Goal: Transaction & Acquisition: Purchase product/service

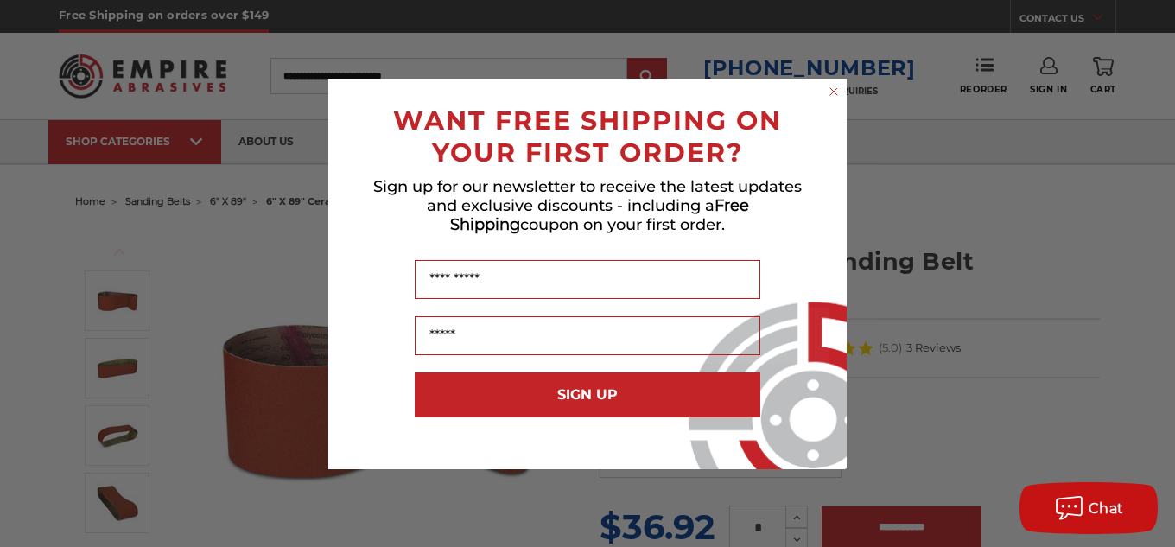
click at [831, 96] on circle "Close dialog" at bounding box center [834, 91] width 16 height 16
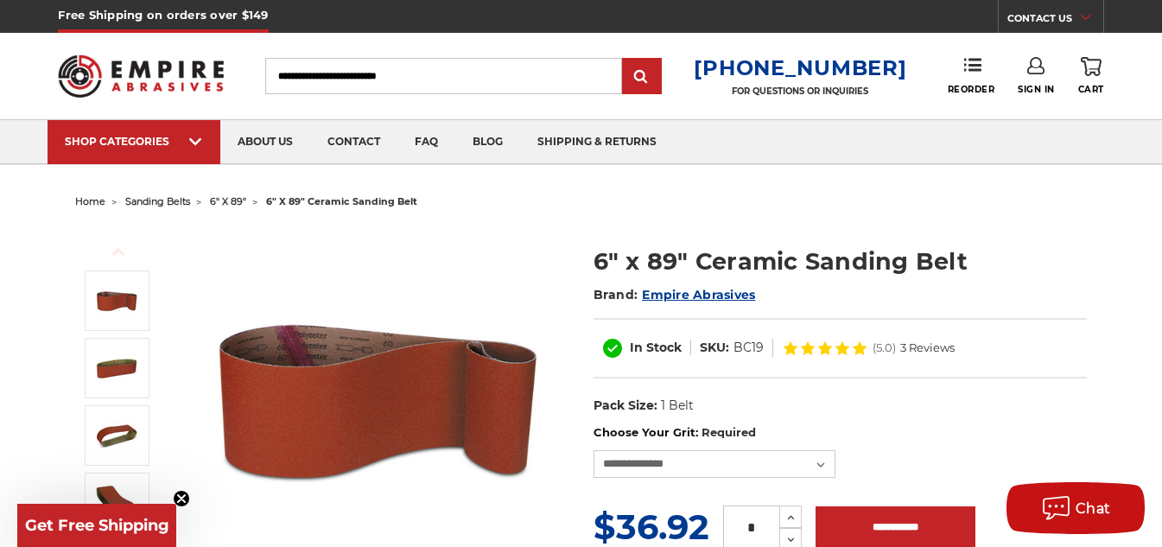
click at [1055, 85] on div "Sign In" at bounding box center [1048, 76] width 60 height 38
click at [1052, 86] on span "Sign In" at bounding box center [1036, 89] width 37 height 11
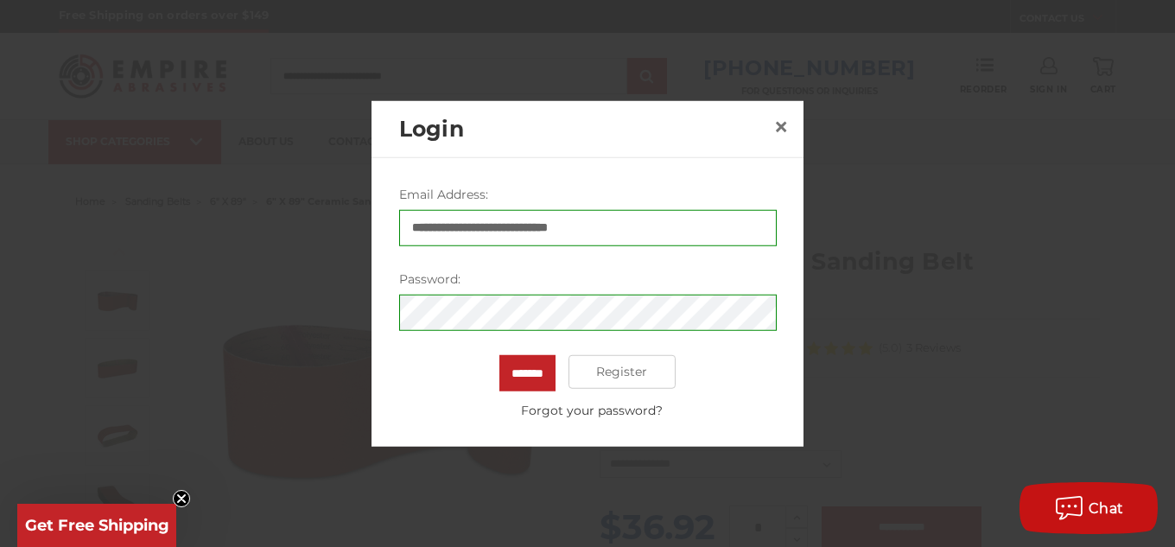
click at [486, 369] on div "******* Register Forgot your password?" at bounding box center [588, 386] width 378 height 65
click at [500, 369] on input "*******" at bounding box center [528, 372] width 56 height 36
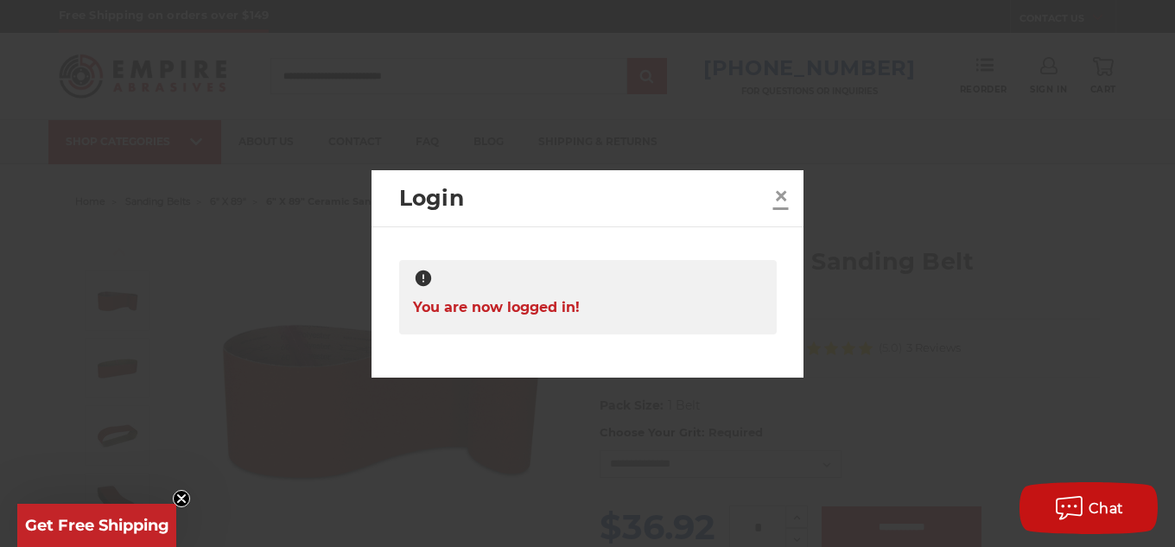
click at [787, 196] on span "×" at bounding box center [782, 196] width 16 height 34
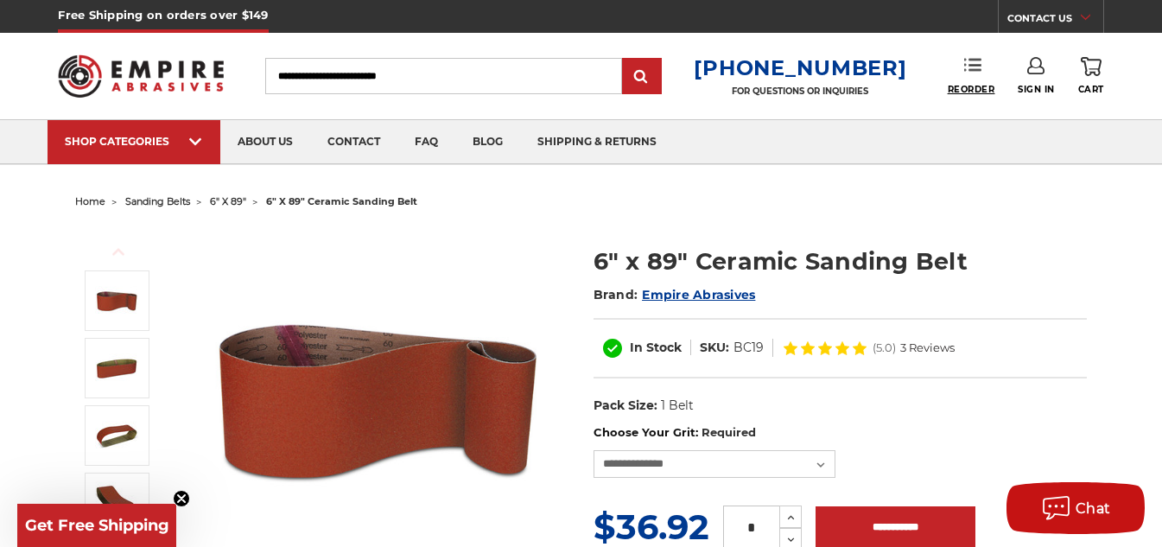
click at [986, 84] on span "Reorder" at bounding box center [972, 89] width 48 height 11
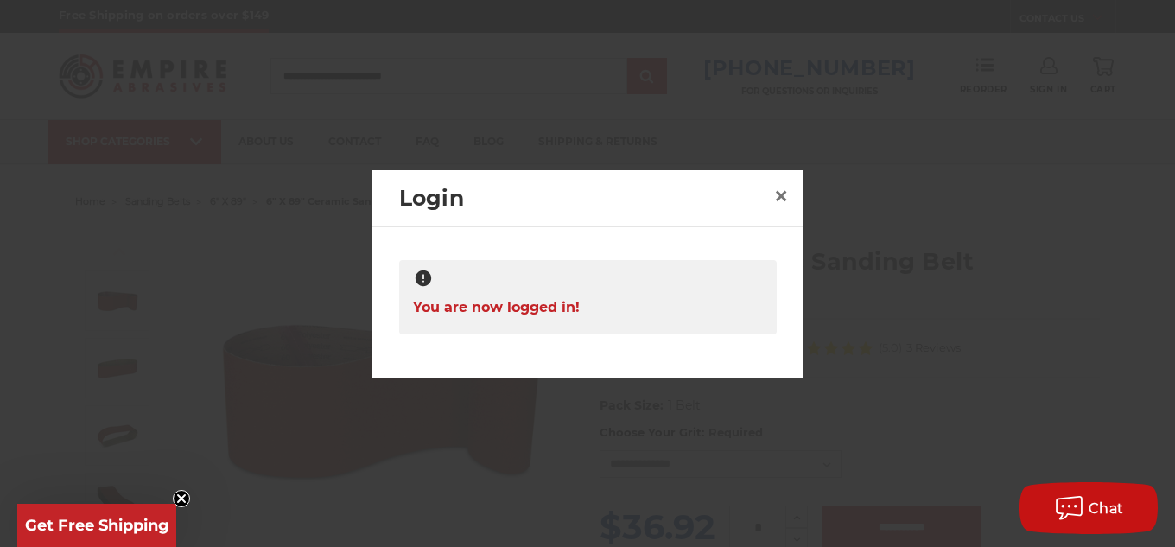
click at [762, 203] on h2 "Login" at bounding box center [583, 198] width 368 height 33
click at [777, 195] on span "×" at bounding box center [782, 196] width 16 height 34
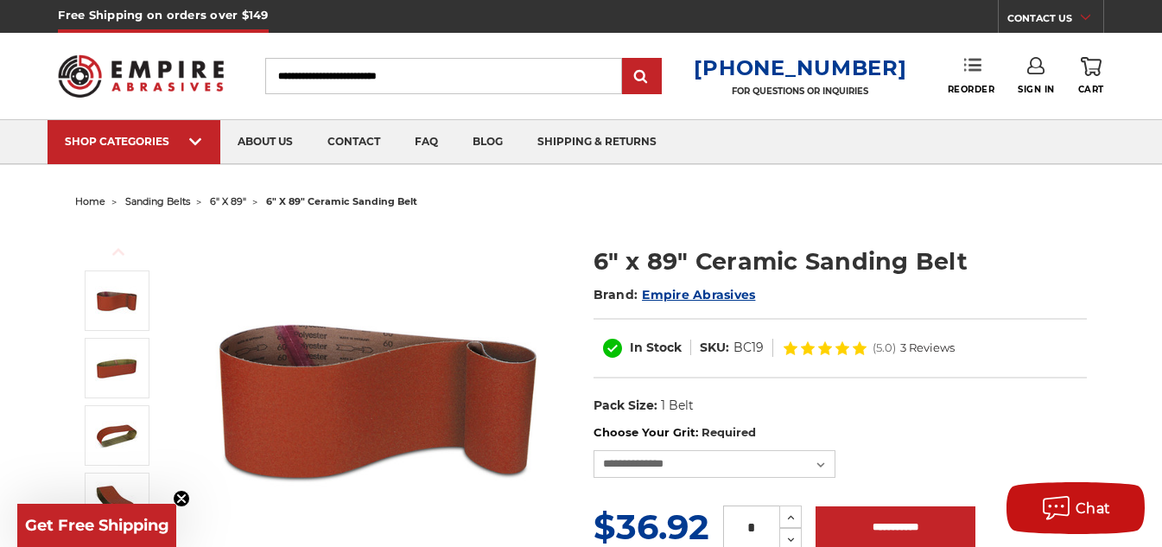
click at [976, 67] on use at bounding box center [973, 65] width 17 height 12
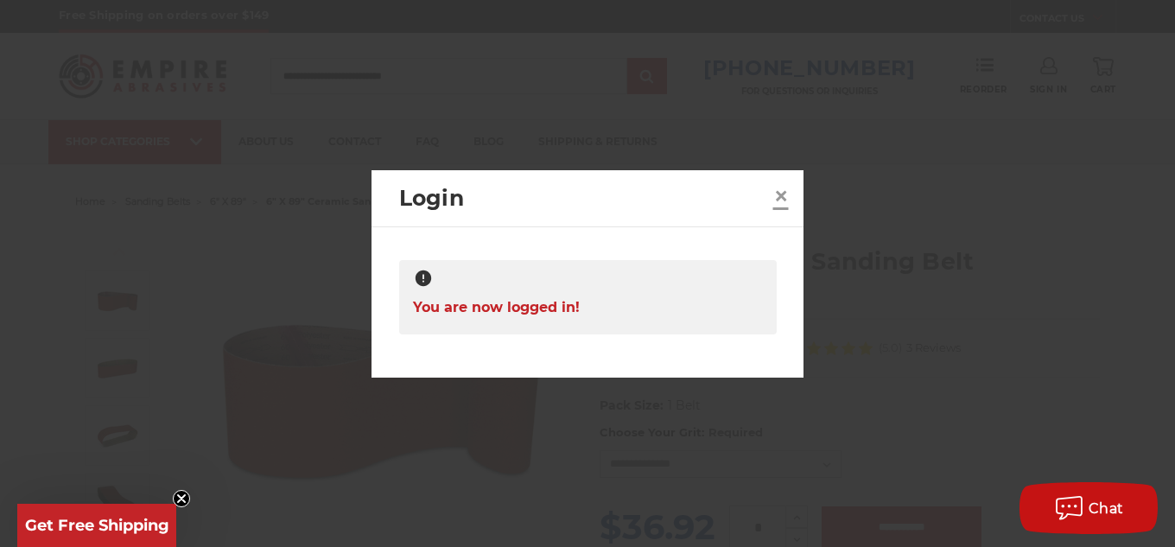
click at [787, 194] on span "×" at bounding box center [782, 196] width 16 height 34
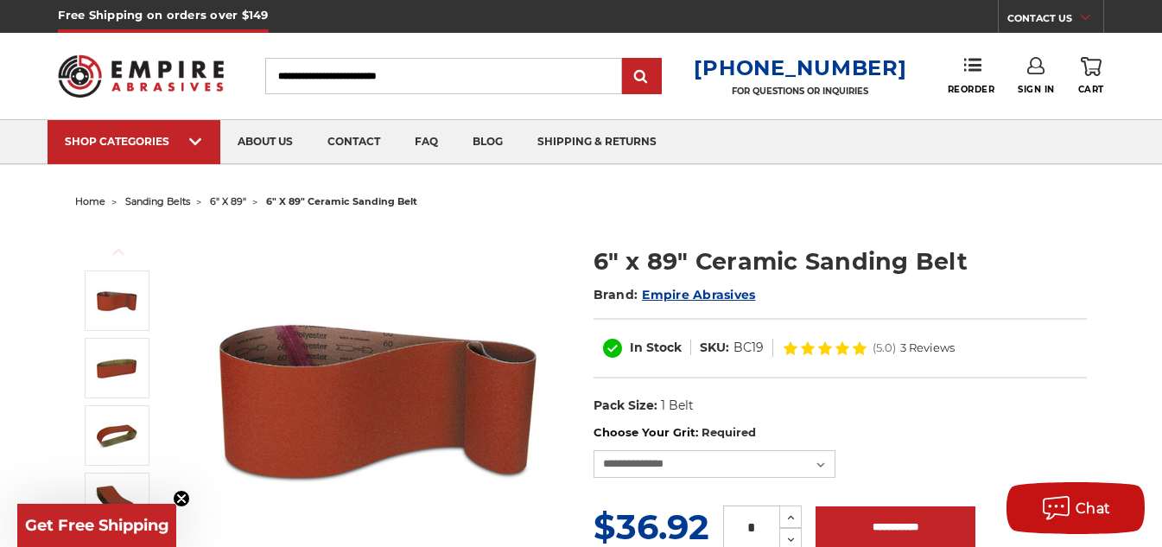
click at [1085, 73] on icon at bounding box center [1091, 66] width 21 height 19
